Goal: Information Seeking & Learning: Learn about a topic

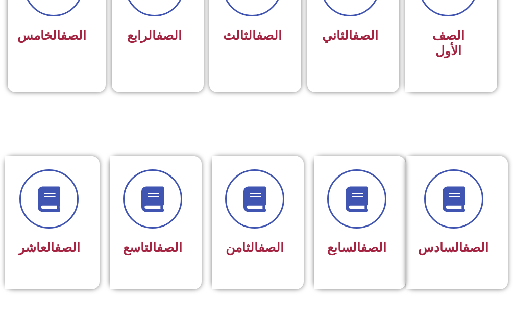
scroll to position [367, 0]
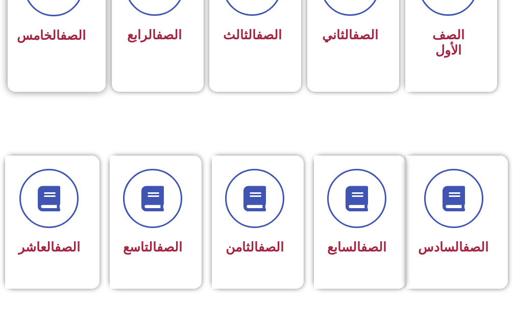
click at [72, 48] on div "الصف الخامس" at bounding box center [53, 36] width 64 height 24
click at [62, 38] on link "الصف" at bounding box center [73, 35] width 26 height 15
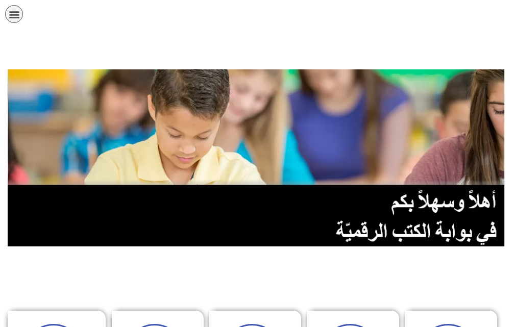
scroll to position [367, 0]
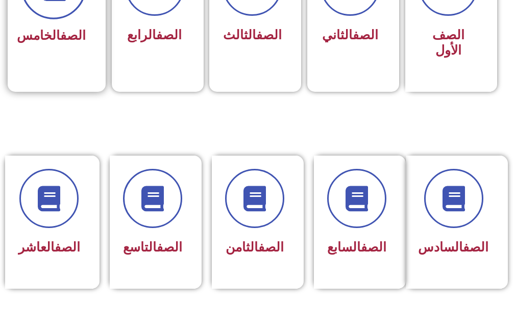
click at [58, 19] on div "الصف الخامس" at bounding box center [53, 2] width 64 height 91
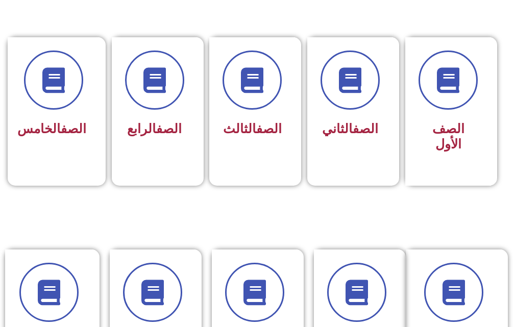
scroll to position [271, 0]
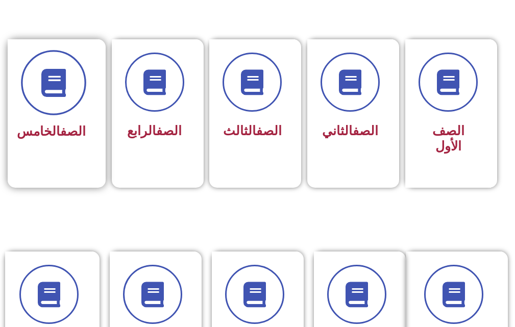
click at [61, 53] on span at bounding box center [53, 83] width 65 height 65
click at [63, 67] on span at bounding box center [53, 83] width 65 height 65
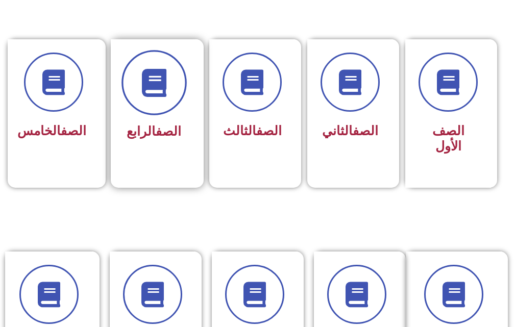
click at [134, 85] on span at bounding box center [153, 83] width 65 height 65
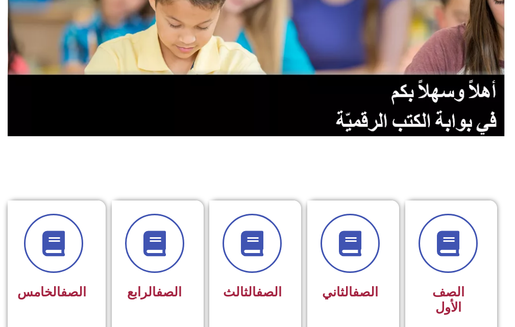
scroll to position [184, 0]
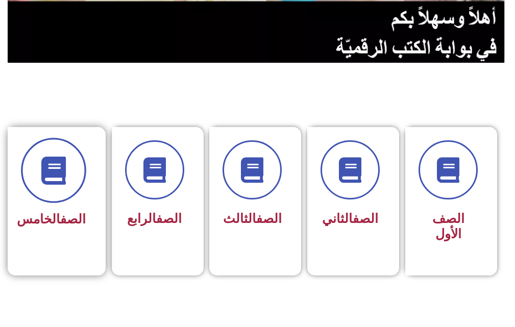
click at [48, 175] on icon at bounding box center [53, 171] width 28 height 28
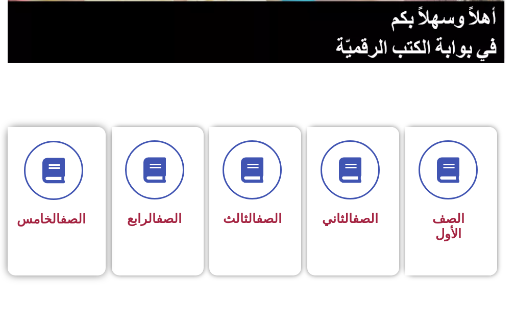
click at [60, 221] on link "الصف" at bounding box center [73, 219] width 26 height 15
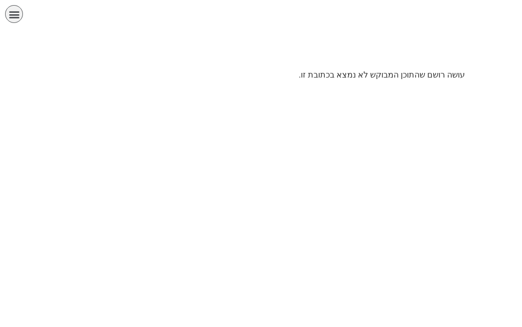
click at [17, 15] on icon "כפתור פתיחת תפריט" at bounding box center [14, 14] width 11 height 11
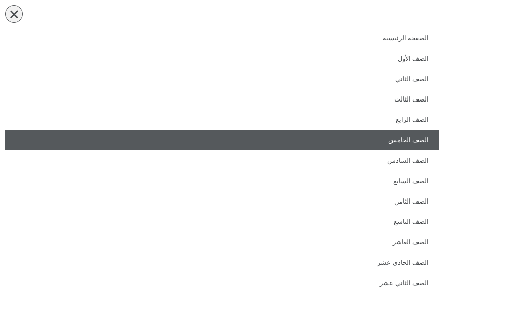
click at [395, 132] on link "الصف الخامس" at bounding box center [222, 140] width 434 height 20
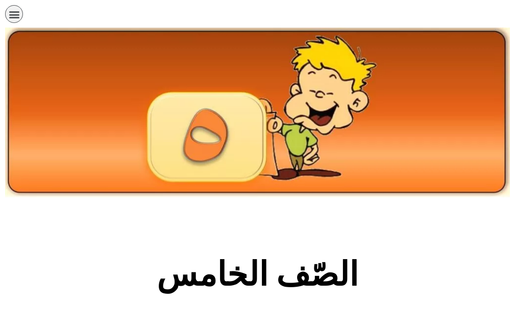
click at [404, 235] on section "الصّف الخامس" at bounding box center [257, 280] width 515 height 155
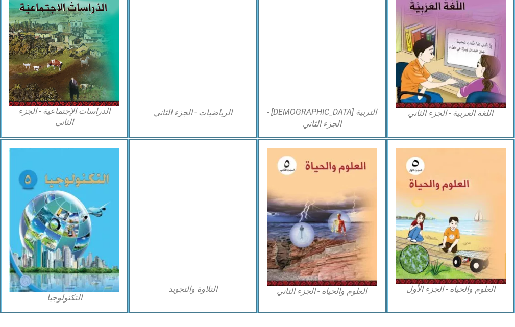
scroll to position [594, 0]
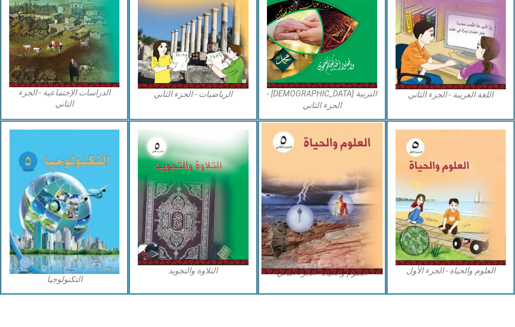
click at [335, 210] on img at bounding box center [321, 198] width 121 height 152
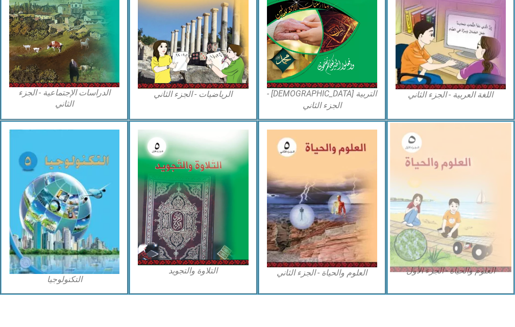
click at [405, 201] on img at bounding box center [450, 197] width 121 height 149
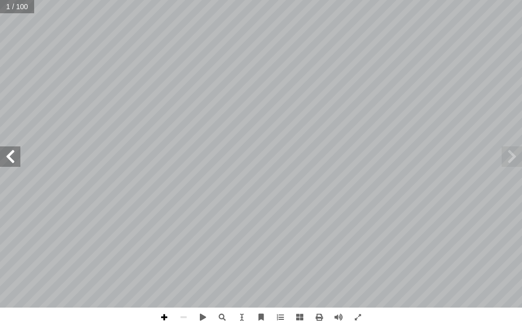
click at [163, 314] on span at bounding box center [164, 317] width 19 height 19
click at [181, 317] on span at bounding box center [183, 317] width 19 height 19
click at [14, 162] on span at bounding box center [10, 156] width 20 height 20
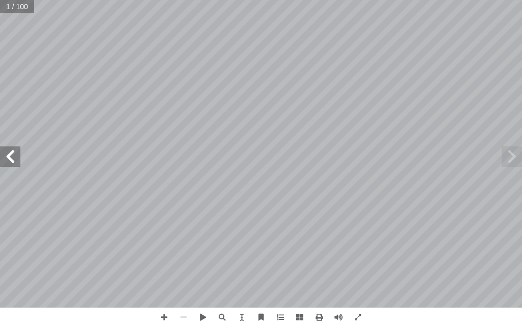
click at [14, 162] on span at bounding box center [10, 156] width 20 height 20
click at [515, 155] on span at bounding box center [512, 156] width 20 height 20
click at [12, 153] on span at bounding box center [10, 156] width 20 height 20
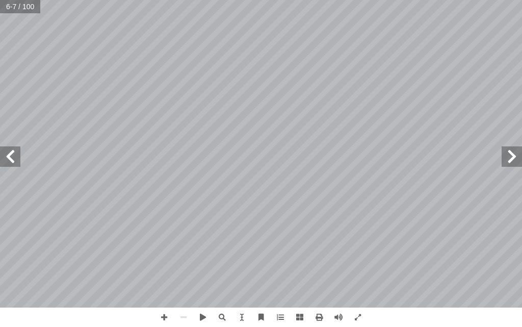
click at [4, 166] on span at bounding box center [10, 156] width 20 height 20
click at [11, 159] on span at bounding box center [10, 156] width 20 height 20
click at [15, 165] on span at bounding box center [10, 156] width 20 height 20
click at [508, 161] on span at bounding box center [512, 156] width 20 height 20
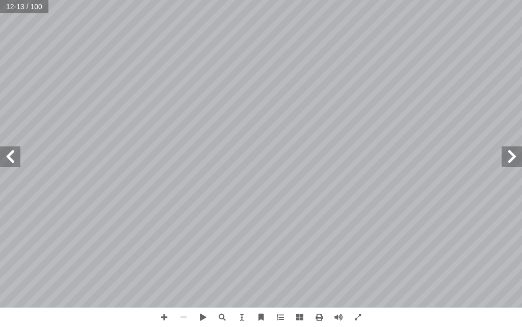
click at [508, 161] on span at bounding box center [512, 156] width 20 height 20
click at [6, 156] on span at bounding box center [10, 156] width 20 height 20
click at [17, 150] on span at bounding box center [10, 156] width 20 height 20
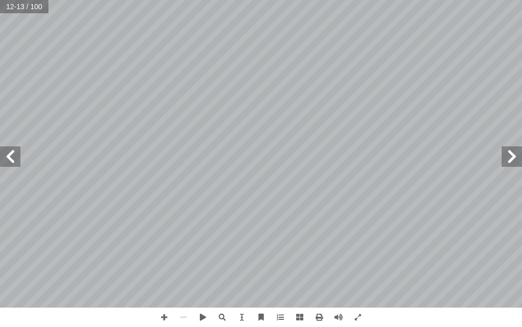
click at [508, 157] on span at bounding box center [512, 156] width 20 height 20
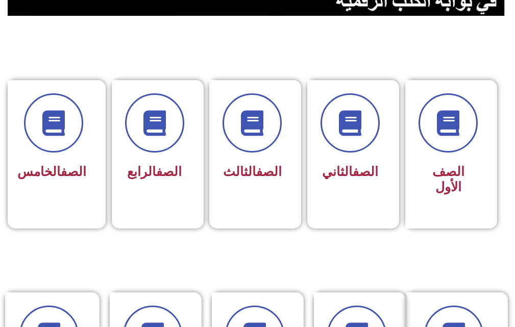
scroll to position [224, 0]
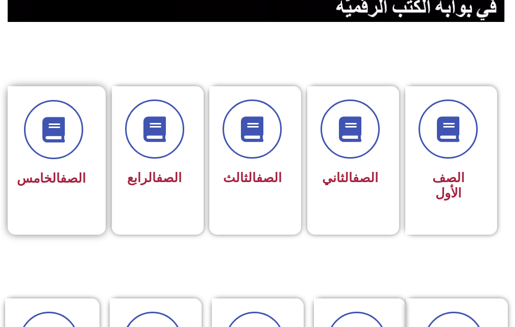
click at [66, 165] on div "الصف الخامس" at bounding box center [53, 145] width 64 height 91
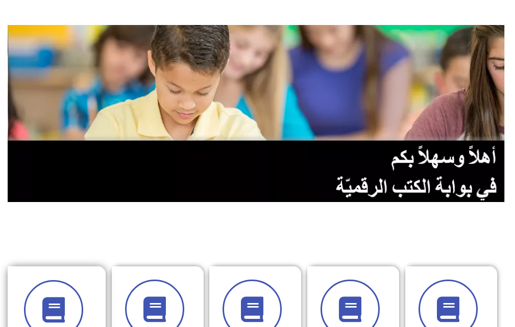
scroll to position [0, 0]
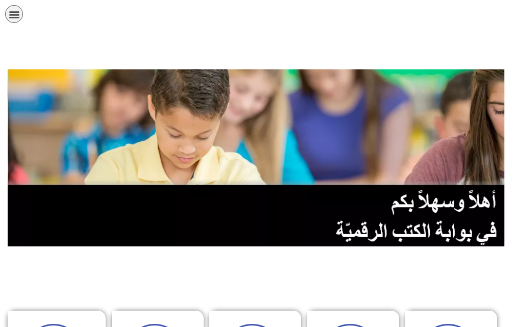
click at [14, 15] on icon "כפתור פתיחת תפריט" at bounding box center [14, 14] width 11 height 11
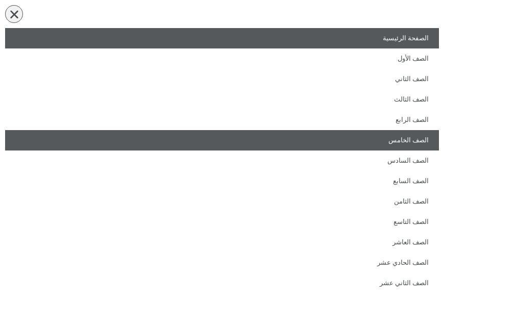
click at [377, 137] on link "الصف الخامس" at bounding box center [222, 140] width 434 height 20
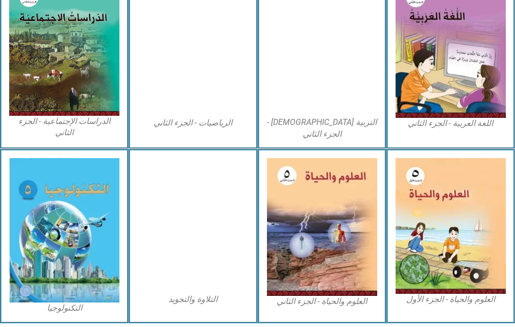
scroll to position [571, 0]
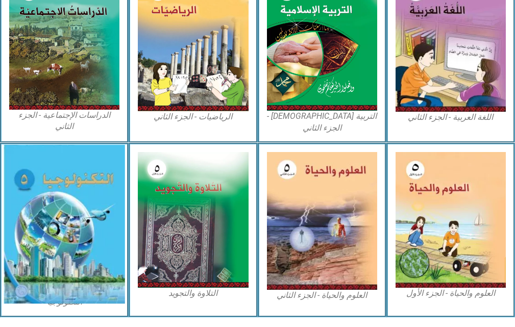
click at [86, 240] on img at bounding box center [64, 224] width 121 height 159
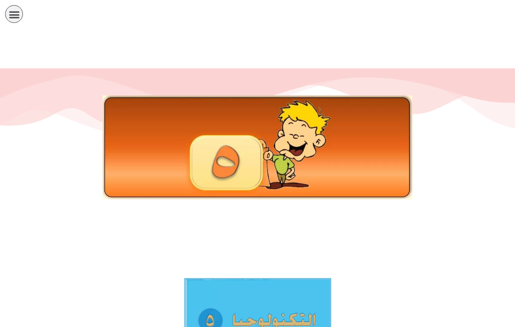
click at [79, 264] on div at bounding box center [257, 171] width 515 height 204
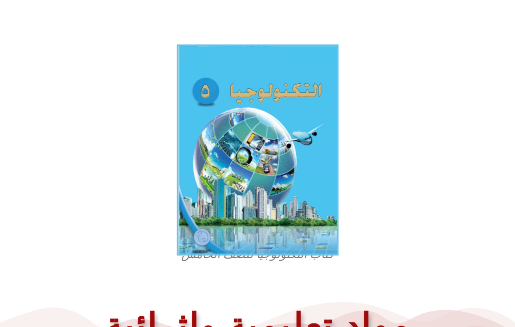
scroll to position [205, 0]
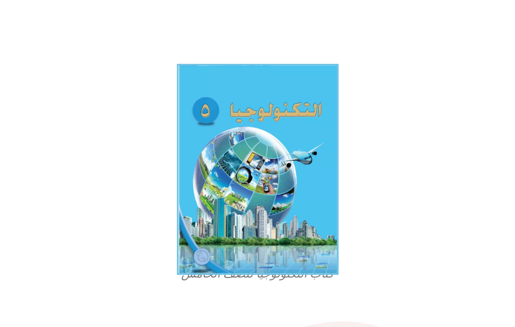
click at [261, 135] on img at bounding box center [258, 169] width 162 height 211
